Goal: Task Accomplishment & Management: Manage account settings

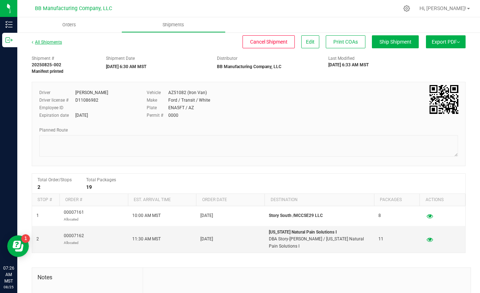
click at [56, 40] on link "All Shipments" at bounding box center [47, 42] width 30 height 5
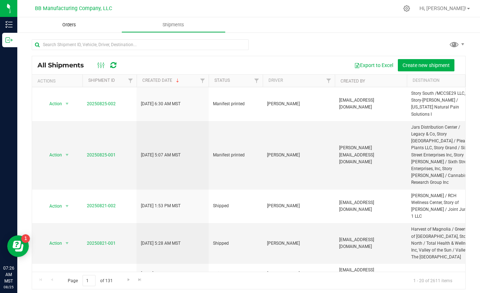
click at [64, 25] on span "Orders" at bounding box center [69, 25] width 33 height 6
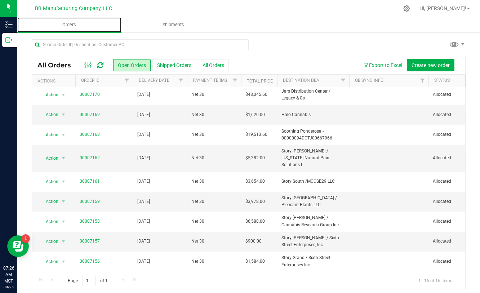
scroll to position [100, 0]
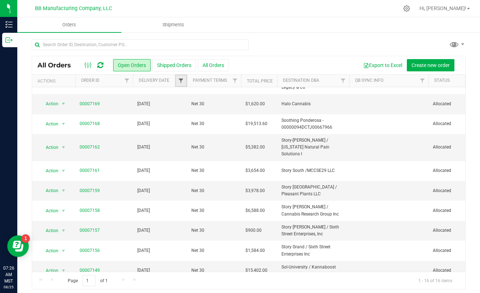
click at [181, 80] on span "Filter" at bounding box center [181, 81] width 6 height 6
click at [250, 126] on span "select" at bounding box center [248, 124] width 6 height 6
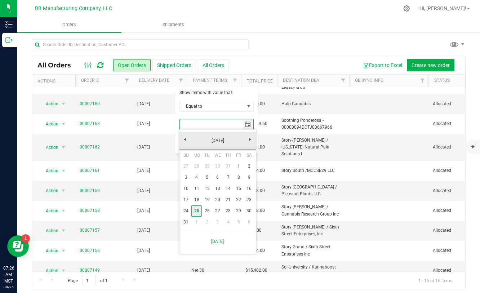
click at [197, 208] on link "25" at bounding box center [196, 210] width 10 height 11
type input "[DATE]"
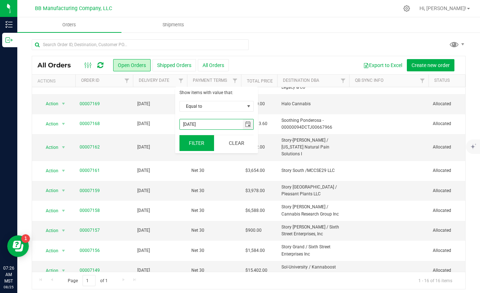
click at [199, 143] on button "Filter" at bounding box center [196, 143] width 35 height 16
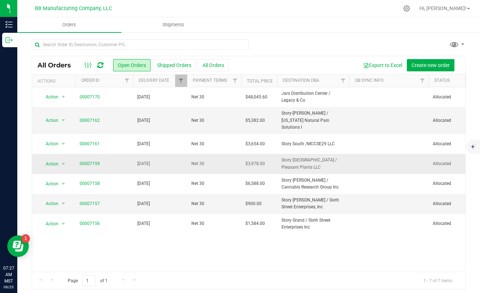
scroll to position [4, 0]
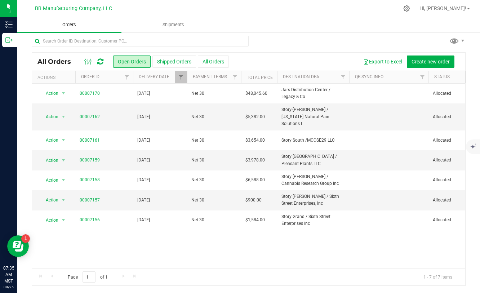
click at [65, 26] on span "Orders" at bounding box center [69, 25] width 33 height 6
click at [176, 72] on link "Filter" at bounding box center [181, 77] width 12 height 12
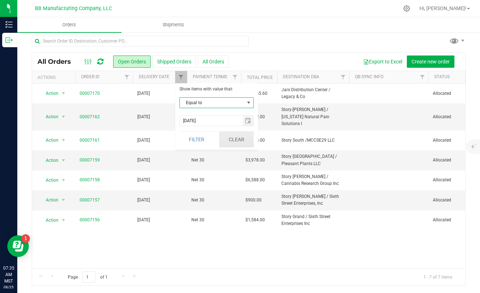
click at [240, 133] on button "Clear" at bounding box center [236, 139] width 35 height 16
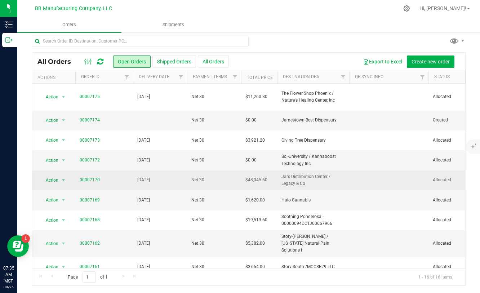
scroll to position [135, 0]
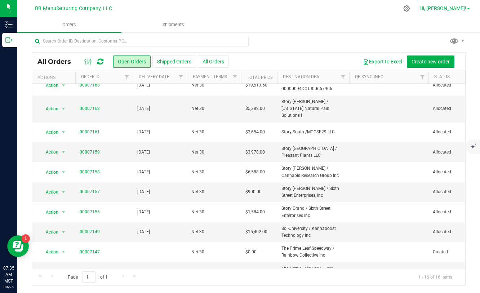
click at [455, 9] on span "Hi, [PERSON_NAME]!" at bounding box center [442, 8] width 47 height 6
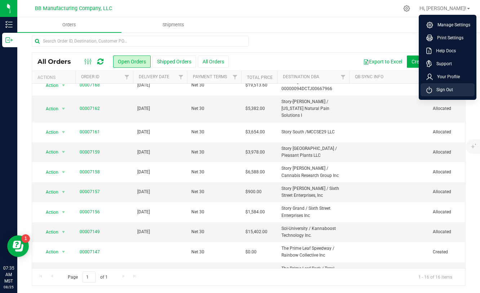
click at [438, 87] on span "Sign Out" at bounding box center [442, 89] width 21 height 7
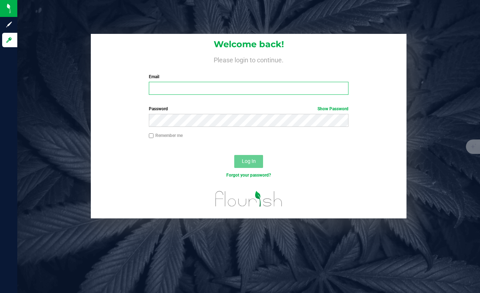
click at [225, 93] on input "Email" at bounding box center [249, 88] width 200 height 13
type input "[EMAIL_ADDRESS][DOMAIN_NAME]"
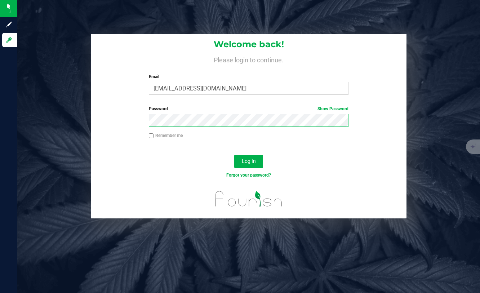
click at [234, 155] on button "Log In" at bounding box center [248, 161] width 29 height 13
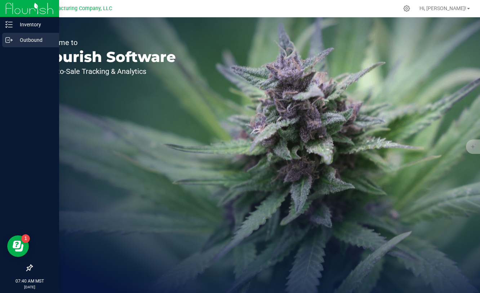
click at [7, 39] on icon at bounding box center [8, 39] width 7 height 7
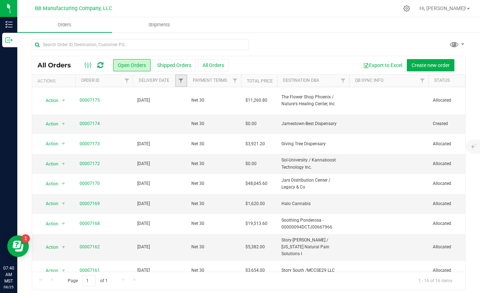
click at [184, 81] on link "Filter" at bounding box center [181, 81] width 12 height 12
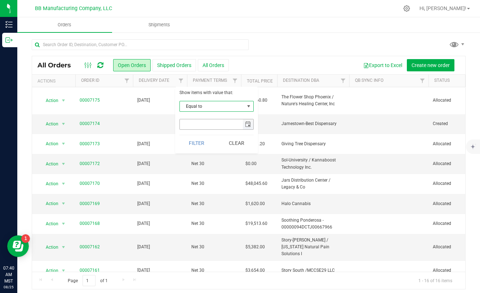
click at [246, 125] on span "select" at bounding box center [248, 124] width 6 height 6
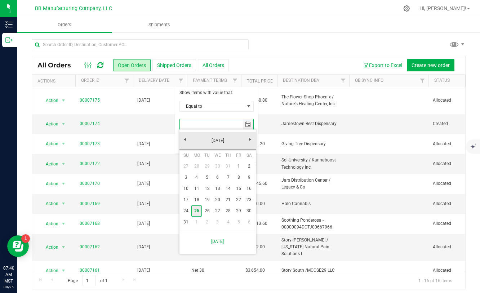
click at [196, 214] on link "25" at bounding box center [196, 210] width 10 height 11
type input "[DATE]"
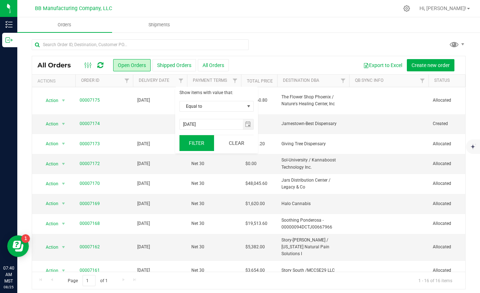
click at [193, 140] on button "Filter" at bounding box center [196, 143] width 35 height 16
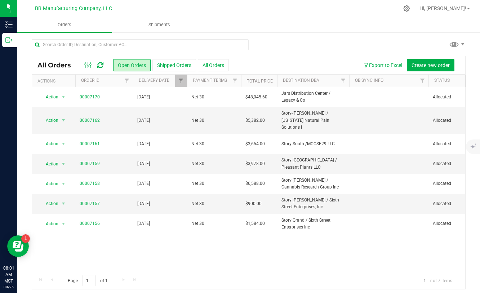
click at [104, 67] on div at bounding box center [94, 65] width 24 height 9
click at [186, 78] on div at bounding box center [187, 81] width 3 height 13
click at [181, 80] on span "Filter" at bounding box center [181, 81] width 6 height 6
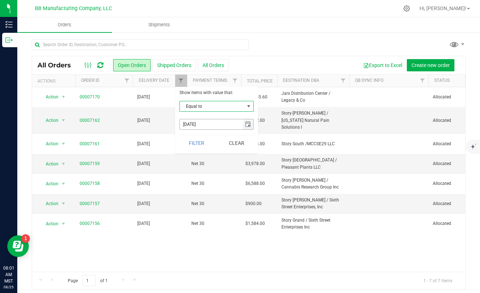
click at [245, 125] on span "select" at bounding box center [248, 124] width 6 height 6
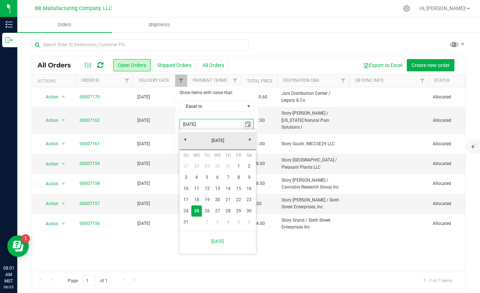
click at [262, 56] on div "All Orders Open Orders Shipped Orders All Orders Export to Excel Create new ord…" at bounding box center [248, 65] width 433 height 18
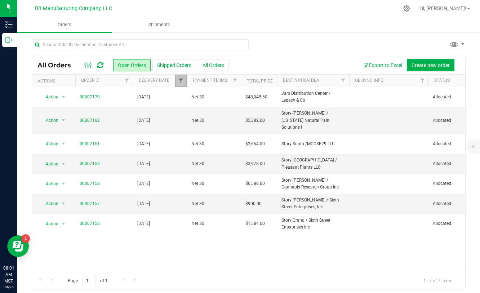
click at [182, 82] on span "Filter" at bounding box center [181, 81] width 6 height 6
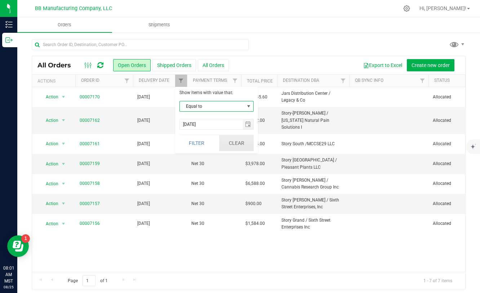
click at [239, 146] on button "Clear" at bounding box center [236, 143] width 35 height 16
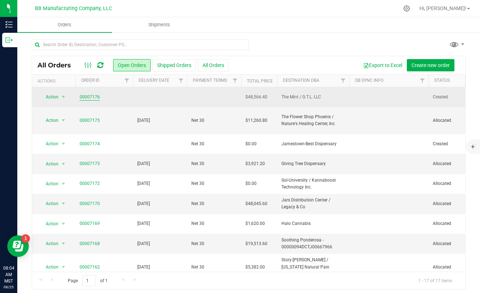
click at [88, 97] on link "00007176" at bounding box center [90, 97] width 20 height 7
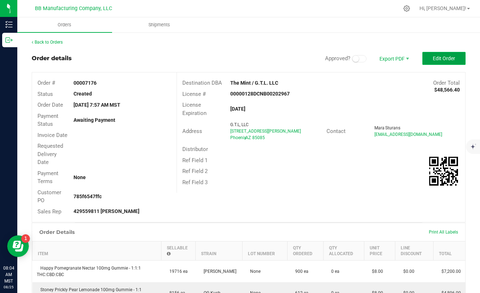
click at [450, 62] on button "Edit Order" at bounding box center [443, 58] width 43 height 13
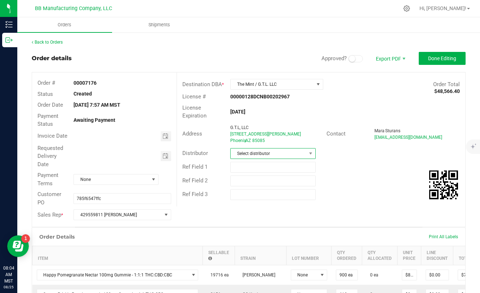
click at [300, 153] on span "Select distributor" at bounding box center [269, 153] width 76 height 10
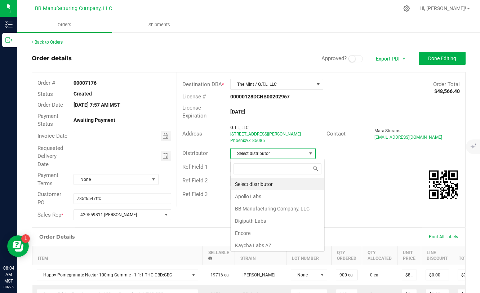
scroll to position [11, 85]
click at [251, 208] on li "BB Manufacturing Company, LLC" at bounding box center [278, 208] width 94 height 12
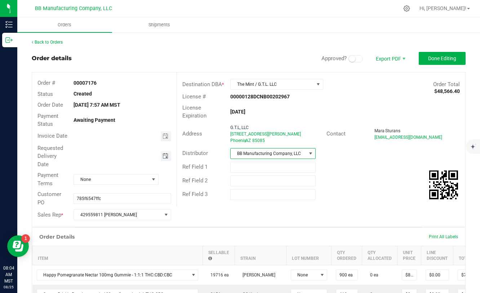
click at [166, 156] on span "Toggle calendar" at bounding box center [165, 156] width 6 height 6
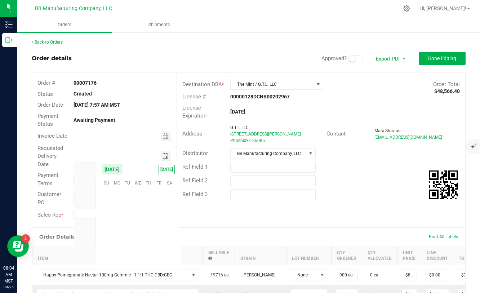
scroll to position [116753, 0]
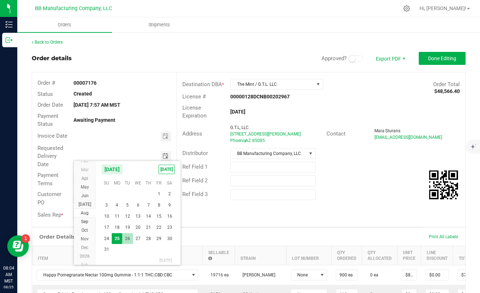
click at [128, 239] on span "26" at bounding box center [127, 238] width 10 height 11
type input "[DATE]"
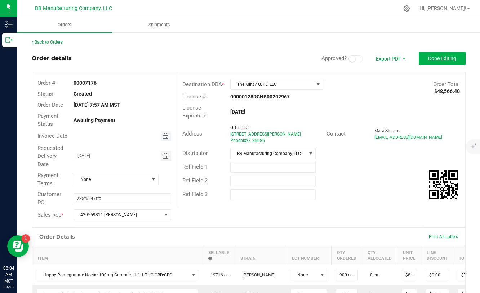
click at [165, 135] on span "Toggle calendar" at bounding box center [165, 136] width 6 height 6
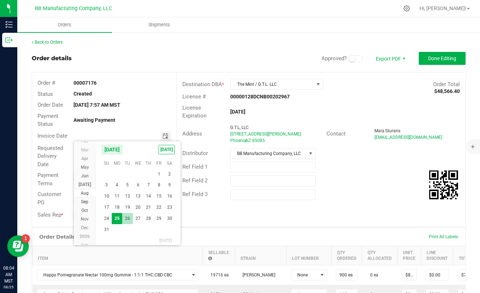
click at [126, 216] on span "26" at bounding box center [127, 218] width 10 height 11
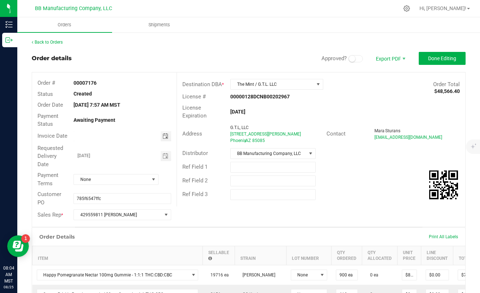
type input "[DATE]"
click at [448, 59] on span "Done Editing" at bounding box center [442, 58] width 28 height 6
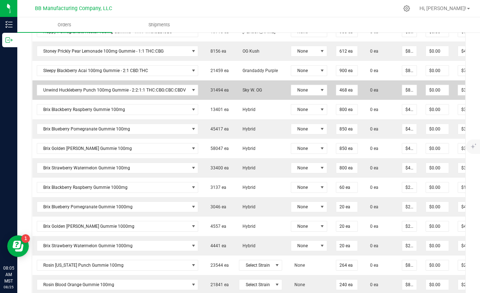
scroll to position [0, 0]
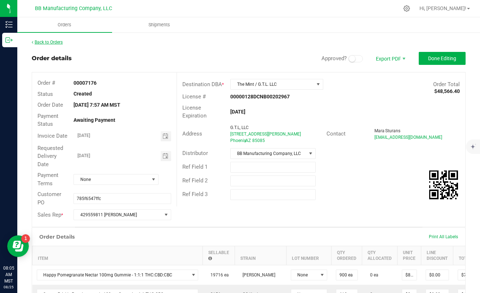
click at [55, 44] on link "Back to Orders" at bounding box center [47, 42] width 31 height 5
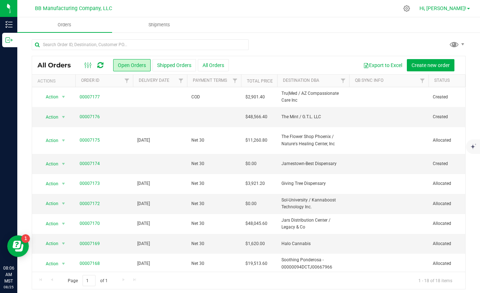
click at [465, 10] on span "Hi, [PERSON_NAME]!" at bounding box center [442, 8] width 47 height 6
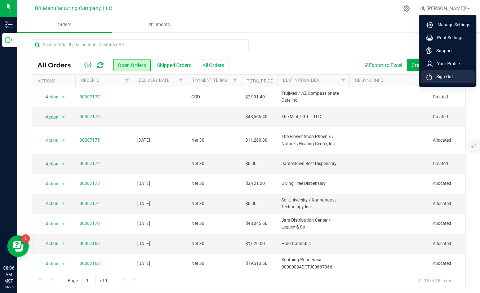
click at [440, 78] on span "Sign Out" at bounding box center [442, 76] width 21 height 7
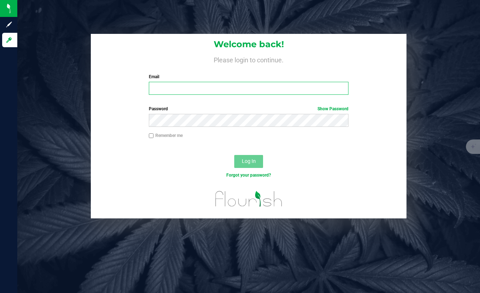
click at [250, 88] on input "Email" at bounding box center [249, 88] width 200 height 13
type input "[PERSON_NAME][EMAIL_ADDRESS][DOMAIN_NAME]"
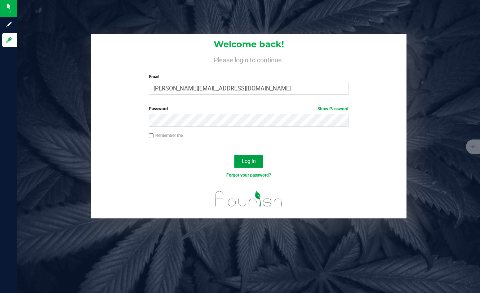
click at [243, 157] on button "Log In" at bounding box center [248, 161] width 29 height 13
